Goal: Information Seeking & Learning: Check status

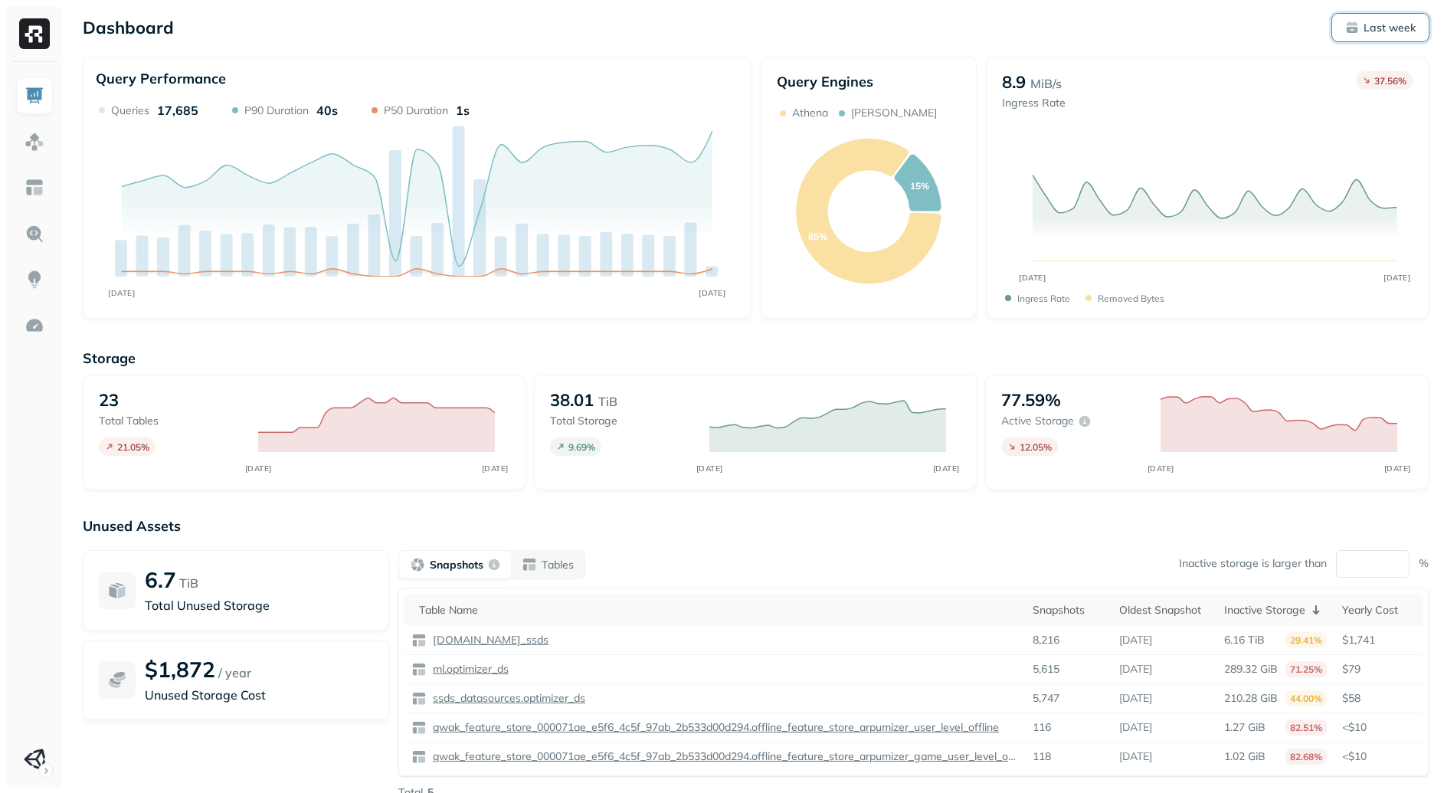
click at [1376, 17] on button "Last week" at bounding box center [1381, 28] width 97 height 28
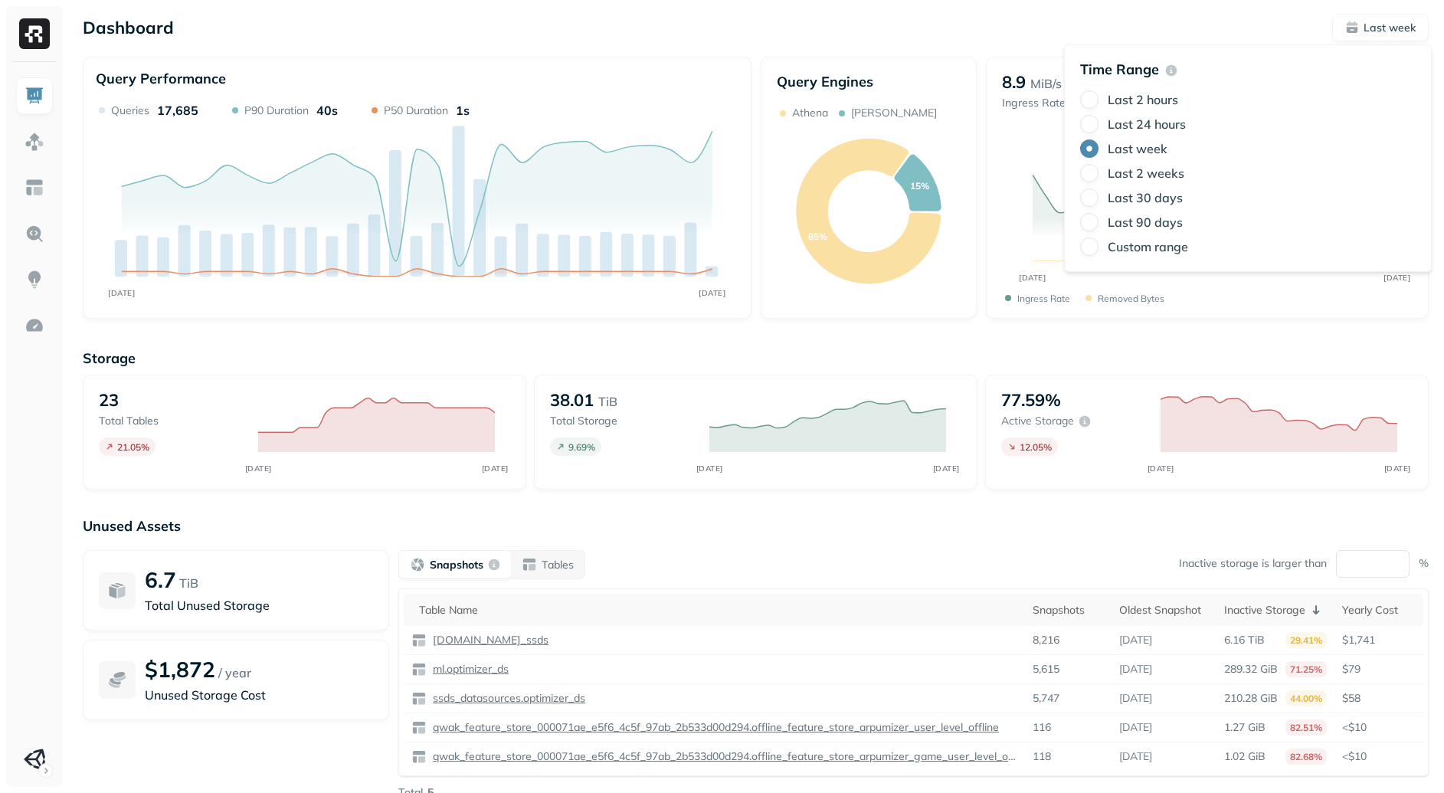
click at [1155, 125] on label "Last 24 hours" at bounding box center [1147, 123] width 78 height 15
click at [1099, 125] on button "Last 24 hours" at bounding box center [1089, 124] width 18 height 18
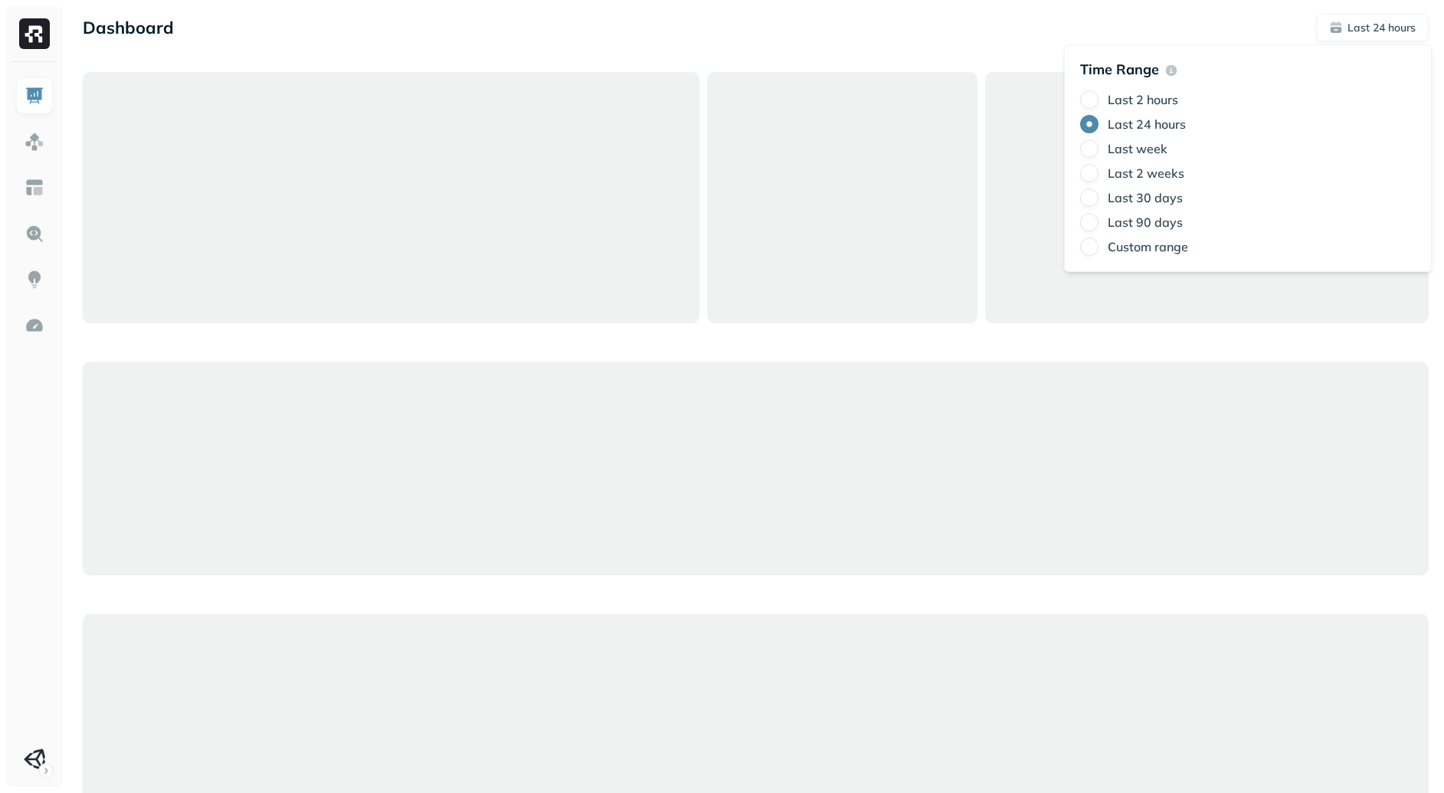
click at [862, 40] on div "Dashboard Last 24 hours" at bounding box center [756, 28] width 1346 height 28
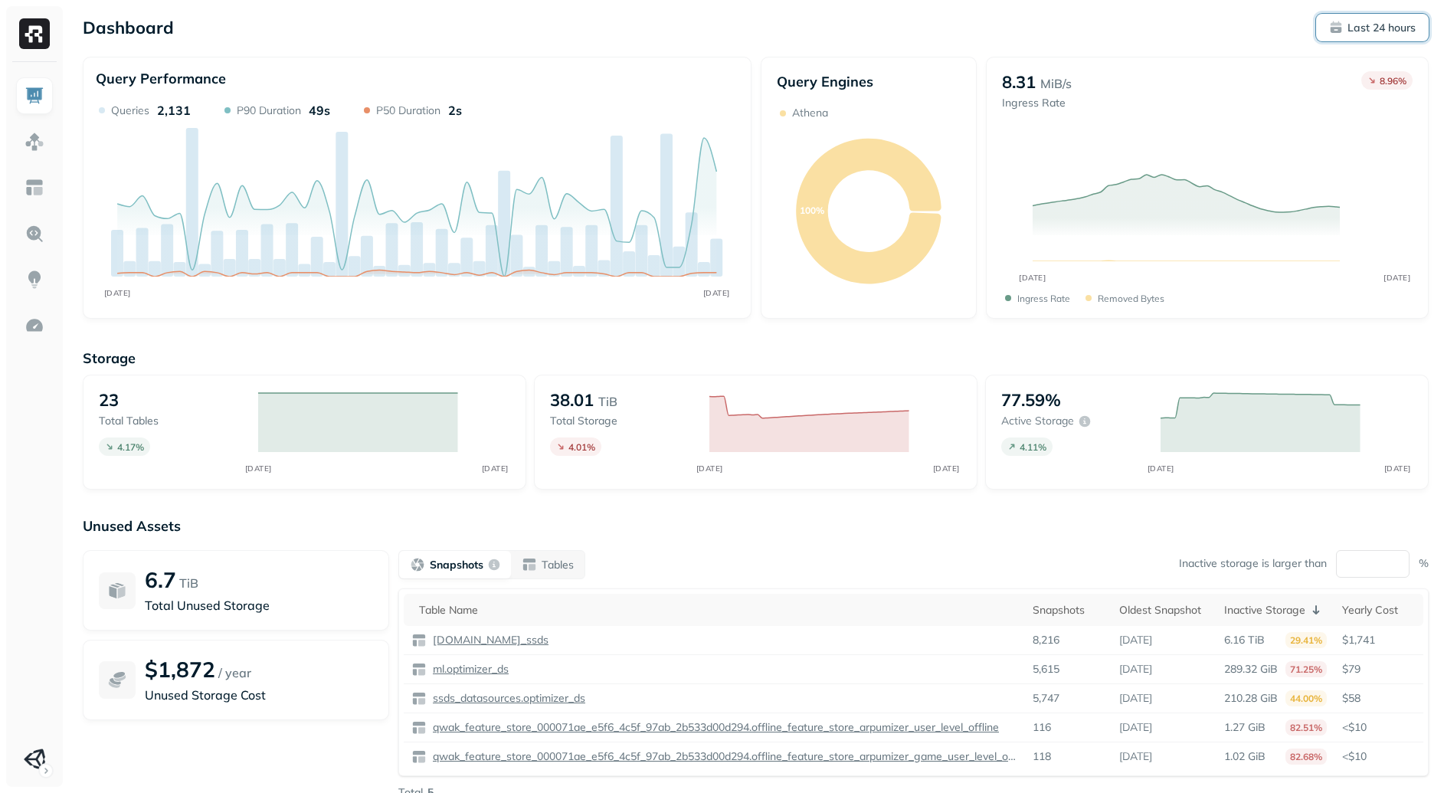
click at [1369, 33] on p "Last 24 hours" at bounding box center [1382, 28] width 68 height 15
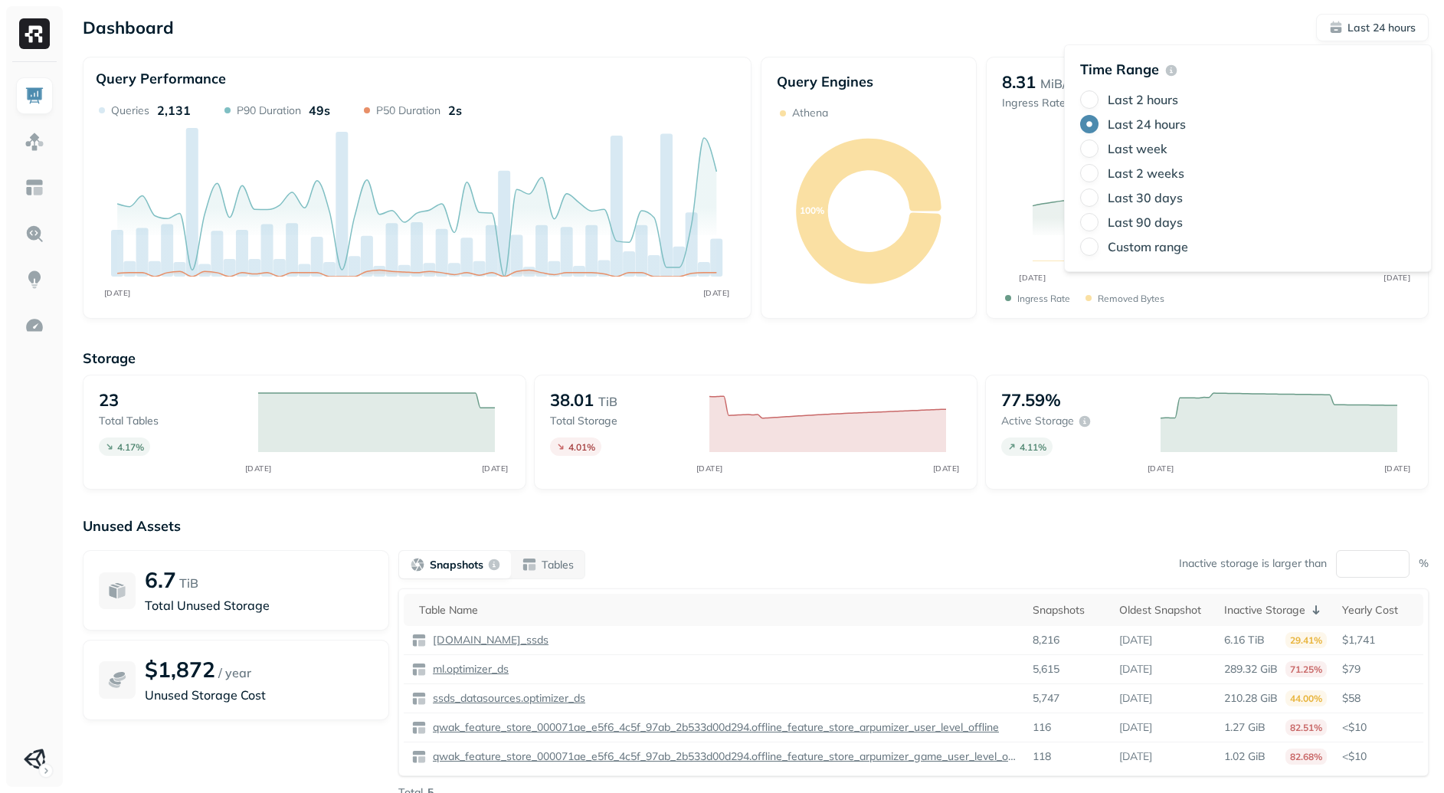
click at [1152, 146] on label "Last week" at bounding box center [1138, 148] width 60 height 15
click at [1099, 146] on button "Last week" at bounding box center [1089, 148] width 18 height 18
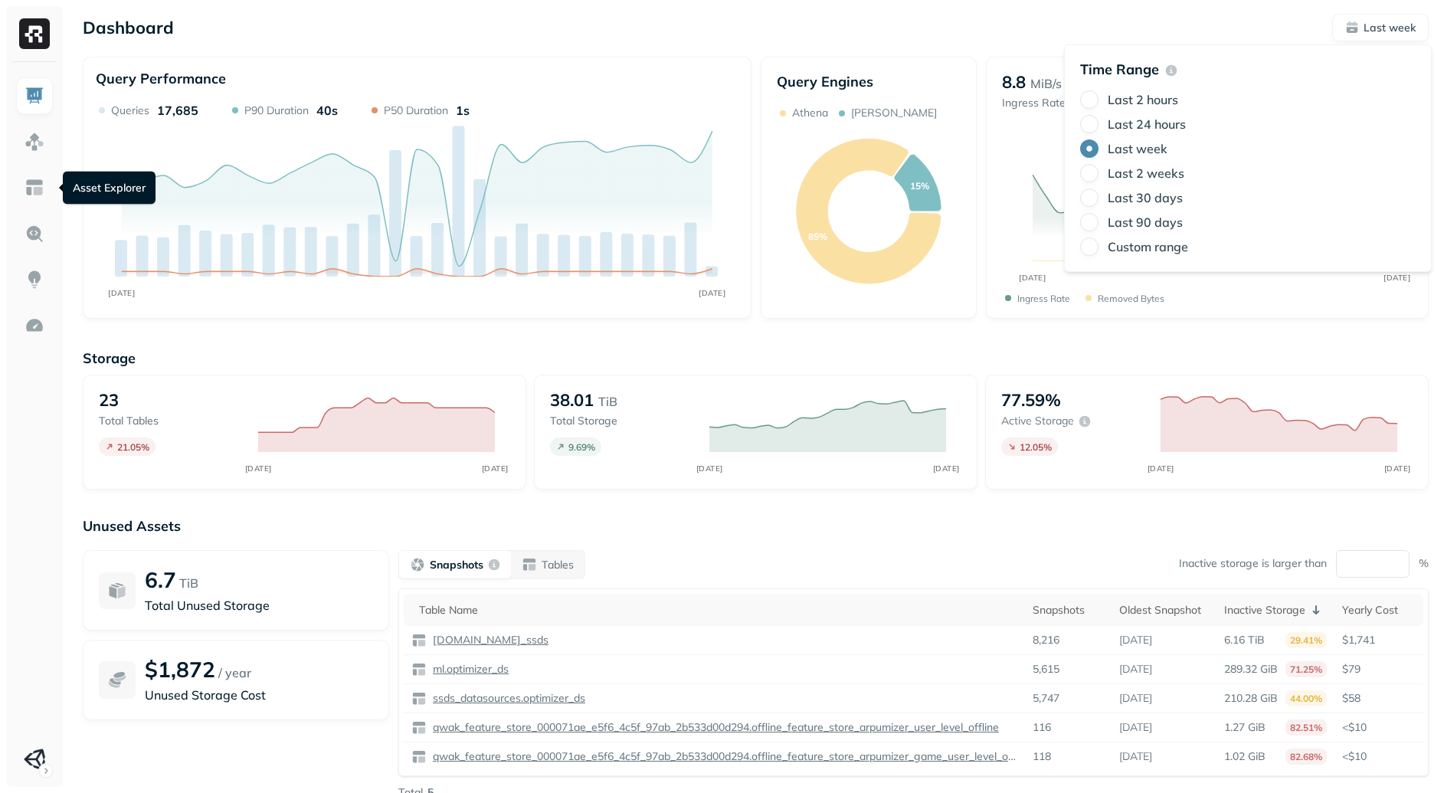
type button "3"
click at [40, 241] on img at bounding box center [35, 234] width 20 height 20
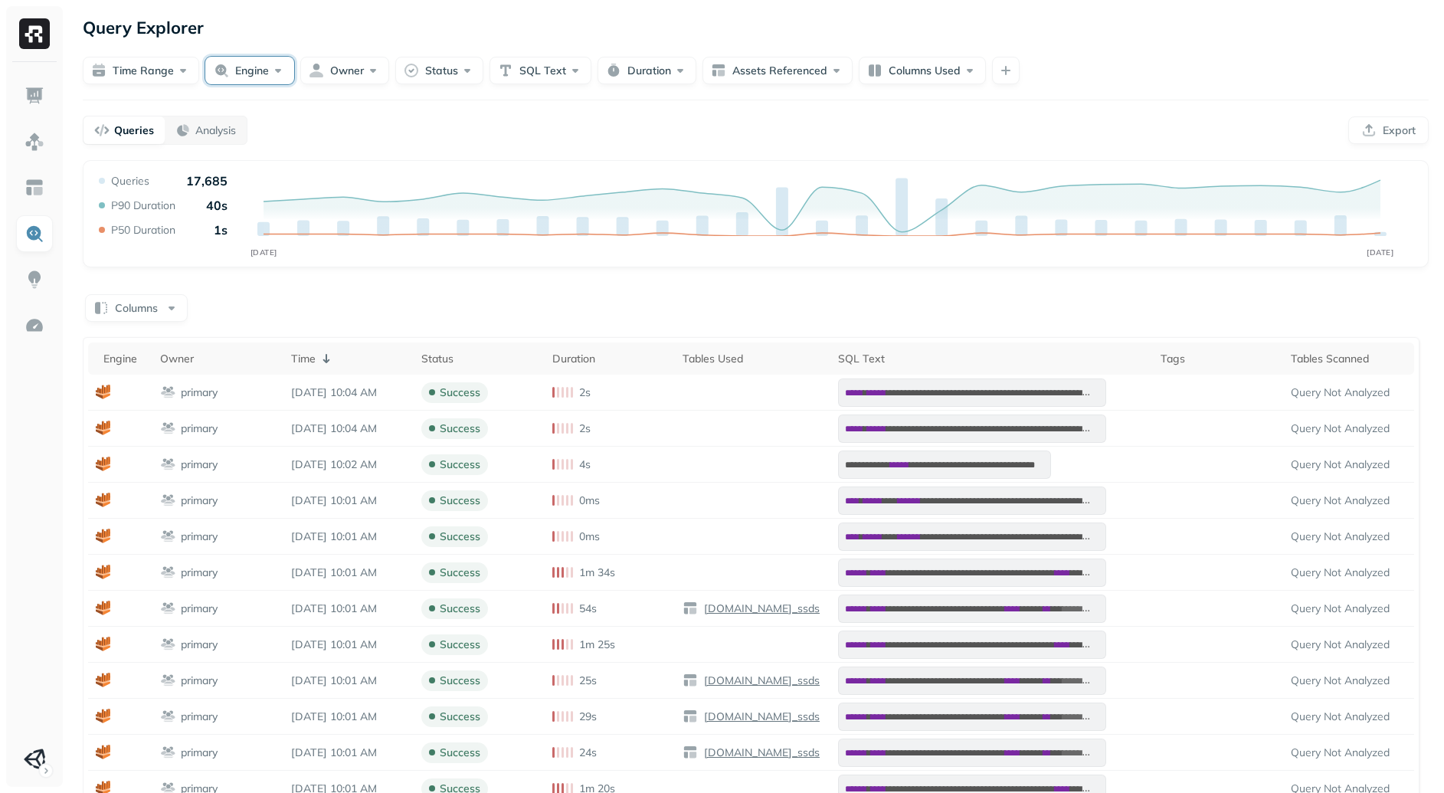
click at [222, 67] on button "Engine" at bounding box center [249, 71] width 89 height 28
click at [216, 189] on span "[PERSON_NAME]" at bounding box center [251, 189] width 100 height 15
click at [419, 289] on div "**********" at bounding box center [756, 576] width 1346 height 832
